Goal: Task Accomplishment & Management: Use online tool/utility

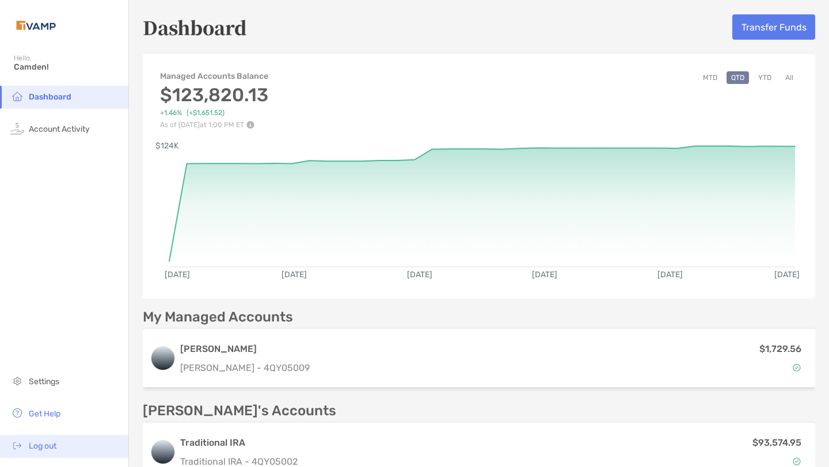
click at [54, 445] on span "Log out" at bounding box center [43, 446] width 28 height 10
click at [774, 31] on button "Transfer Funds" at bounding box center [773, 26] width 83 height 25
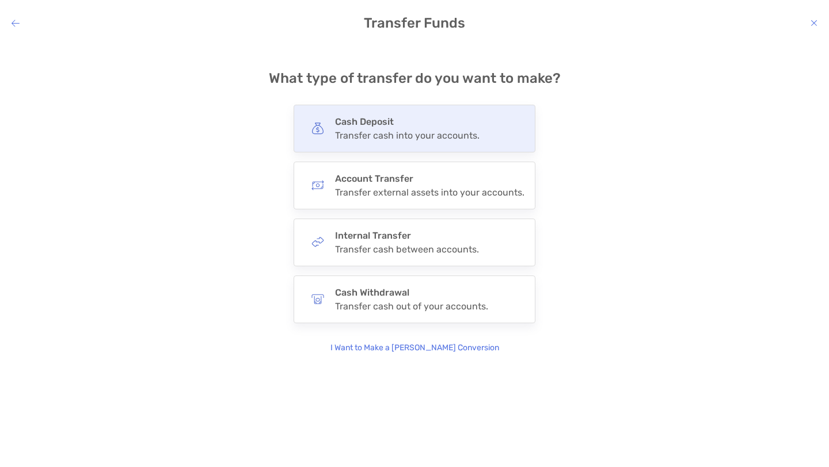
click at [435, 138] on div "Transfer cash into your accounts." at bounding box center [407, 135] width 144 height 11
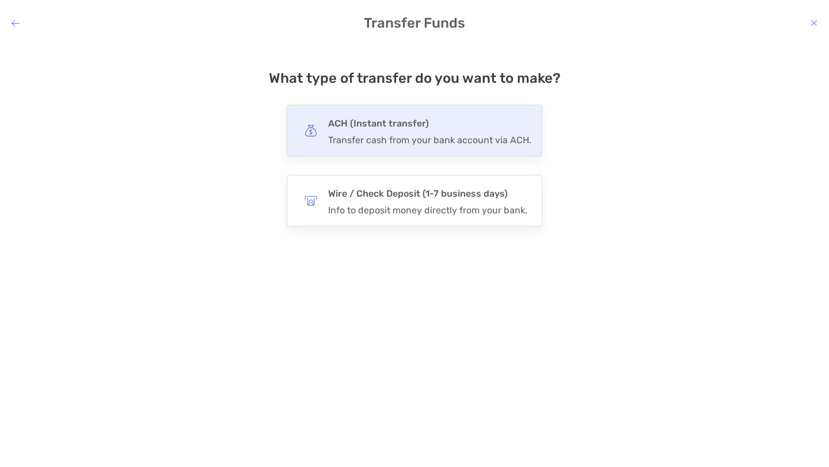
click at [382, 132] on div "ACH (Instant transfer) Transfer cash from your bank account via ACH." at bounding box center [429, 131] width 203 height 30
click at [0, 0] on input "***" at bounding box center [0, 0] width 0 height 0
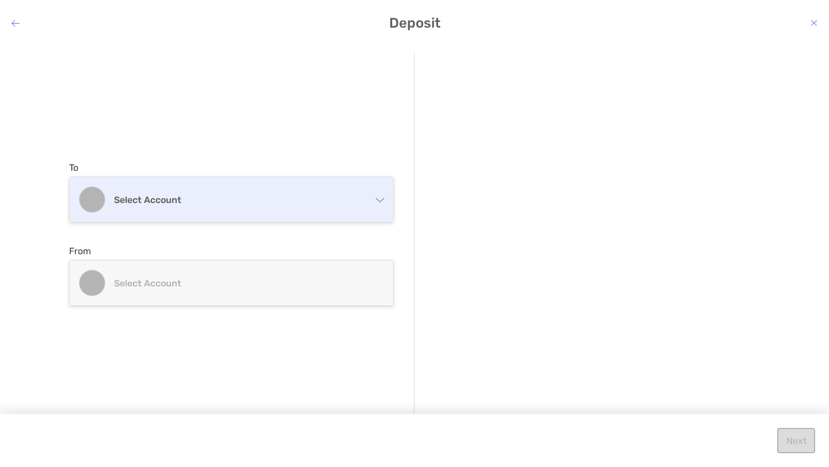
click at [370, 202] on div "Select account" at bounding box center [231, 199] width 323 height 45
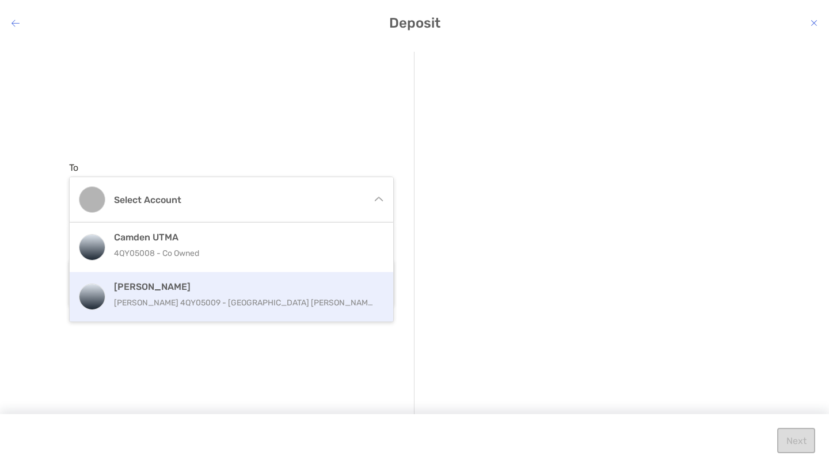
click at [242, 298] on p "[PERSON_NAME] 4QY05009 - [GEOGRAPHIC_DATA] [PERSON_NAME]" at bounding box center [244, 303] width 260 height 14
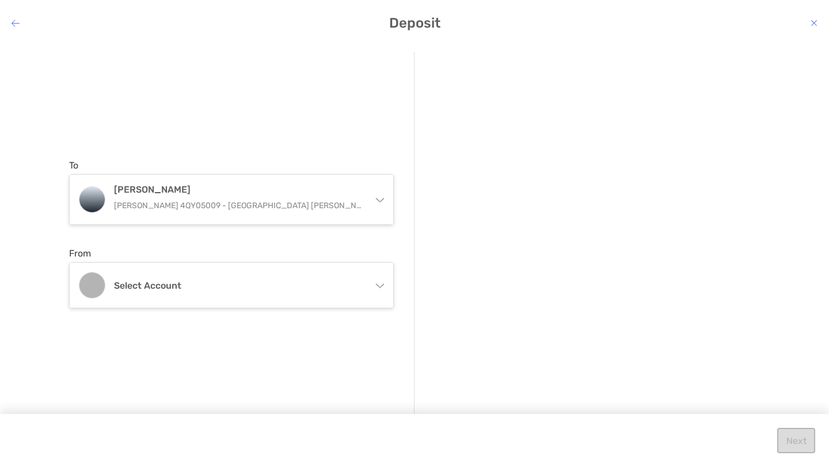
click at [810, 20] on icon "modal" at bounding box center [813, 22] width 7 height 9
